Goal: Task Accomplishment & Management: Complete application form

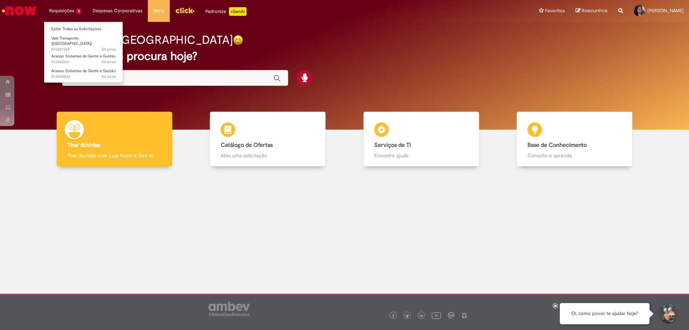
click at [73, 14] on li "Requisições 3 Exibir Todas as Solicitações Vale Transporte (VT) 3h atrás 3 hora…" at bounding box center [65, 11] width 43 height 22
click at [74, 13] on li "Requisições 3 Exibir Todas as Solicitações Vale Transporte (VT) 3h atrás 3 hora…" at bounding box center [65, 11] width 43 height 22
click at [74, 9] on li "Requisições 3 Exibir Todas as Solicitações Vale Transporte (VT) 3h atrás 3 hora…" at bounding box center [65, 11] width 43 height 22
click at [76, 10] on li "Requisições 3 Exibir Todas as Solicitações Vale Transporte (VT) 3h atrás 3 hora…" at bounding box center [65, 11] width 43 height 22
click at [103, 29] on link "Exibir Todas as Solicitações" at bounding box center [83, 29] width 79 height 8
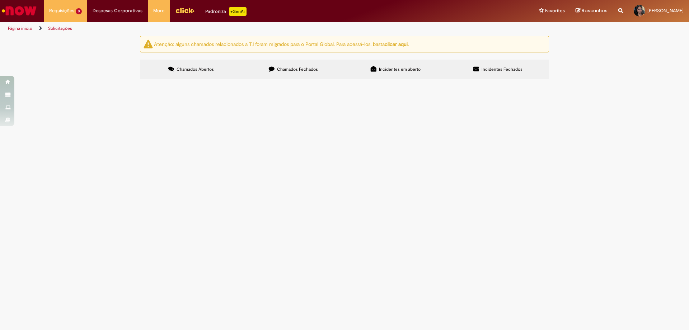
click at [0, 0] on div at bounding box center [0, 0] width 0 height 0
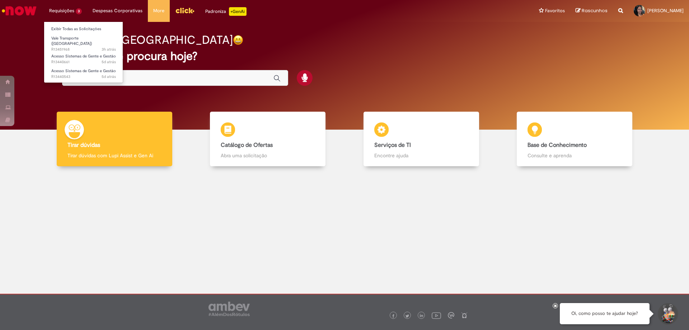
drag, startPoint x: 74, startPoint y: 9, endPoint x: 80, endPoint y: 11, distance: 6.3
click at [80, 11] on li "Requisições 3 Exibir Todas as Solicitações Vale Transporte (VT) 3h atrás 3 hora…" at bounding box center [65, 11] width 43 height 22
click at [87, 53] on span "Acesso Sistemas de Gente e Gestão" at bounding box center [83, 55] width 65 height 5
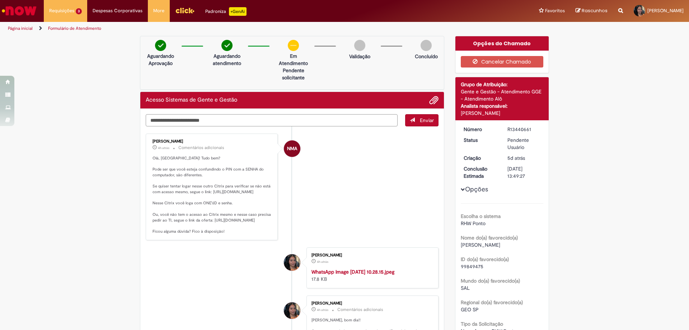
click at [336, 121] on textarea "Digite sua mensagem aqui..." at bounding box center [272, 120] width 252 height 12
click at [301, 120] on textarea "Digite sua mensagem aqui..." at bounding box center [272, 120] width 252 height 12
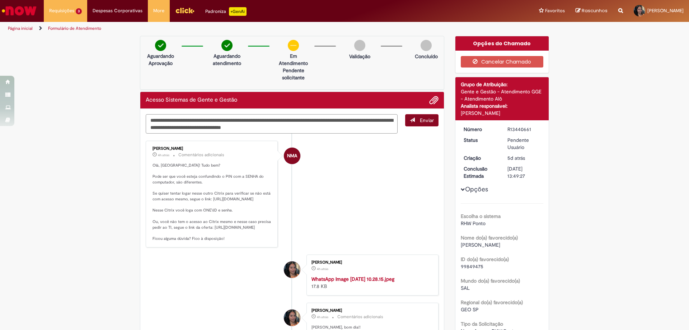
type textarea "**********"
click at [421, 125] on button "Enviar" at bounding box center [421, 120] width 33 height 12
